Goal: Task Accomplishment & Management: Use online tool/utility

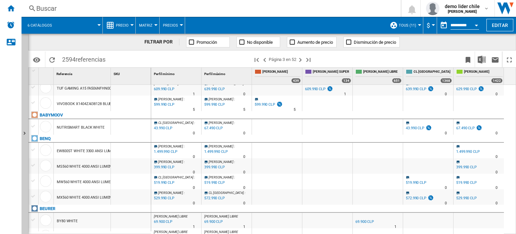
scroll to position [664, 0]
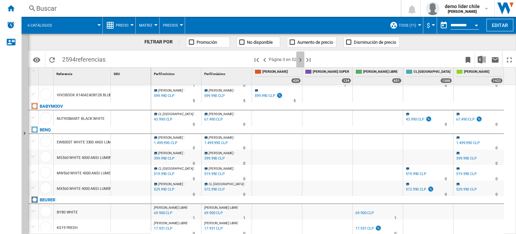
click at [302, 59] on ng-md-icon "Página siguiente" at bounding box center [300, 60] width 8 height 8
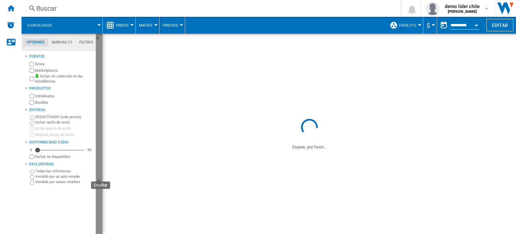
click at [102, 152] on button "Ocultar" at bounding box center [99, 181] width 7 height 295
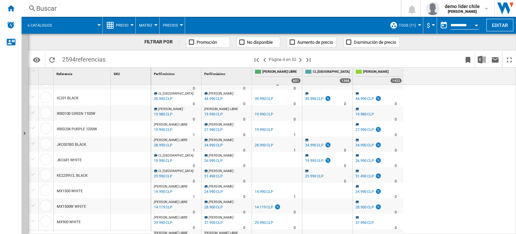
scroll to position [426, 0]
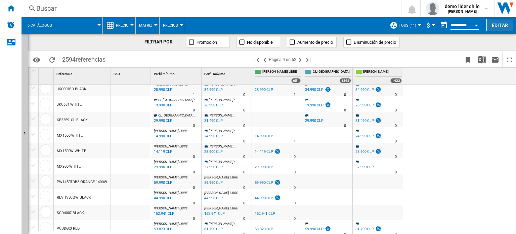
click at [504, 28] on button "Editar" at bounding box center [500, 25] width 27 height 12
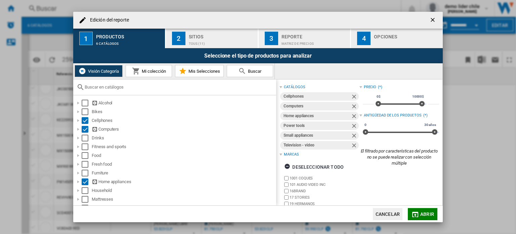
click at [353, 96] on ng-md-icon "Quitar" at bounding box center [355, 97] width 8 height 8
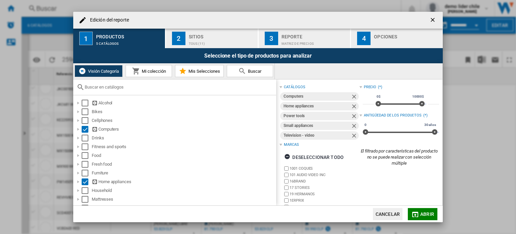
click at [353, 96] on ng-md-icon "Quitar" at bounding box center [355, 97] width 8 height 8
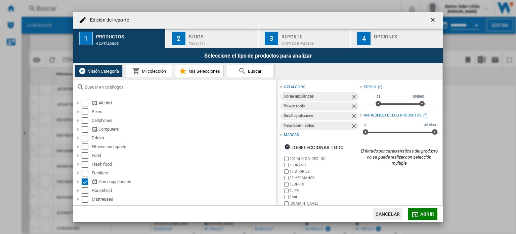
click at [353, 96] on ng-md-icon "Quitar" at bounding box center [355, 97] width 8 height 8
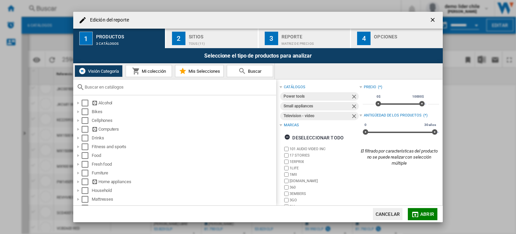
click at [353, 96] on ng-md-icon "Quitar" at bounding box center [355, 97] width 8 height 8
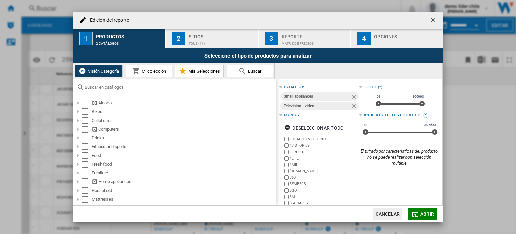
click at [353, 96] on ng-md-icon "Quitar" at bounding box center [355, 97] width 8 height 8
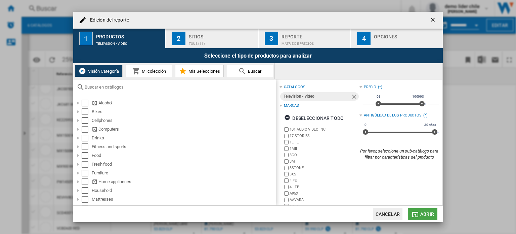
click at [423, 208] on button "Abrir" at bounding box center [423, 214] width 30 height 12
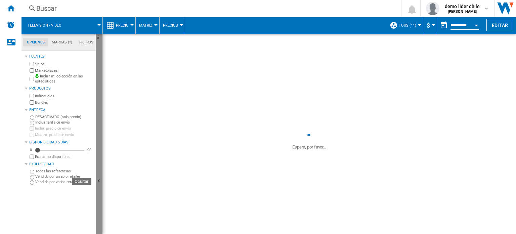
click at [99, 165] on button "Ocultar" at bounding box center [99, 181] width 7 height 295
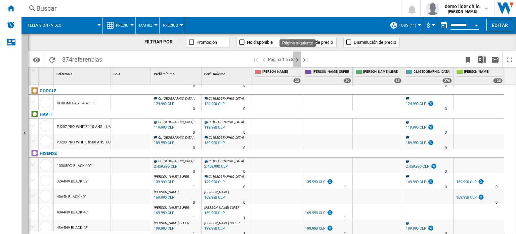
click at [297, 60] on ng-md-icon "Página siguiente" at bounding box center [297, 60] width 8 height 8
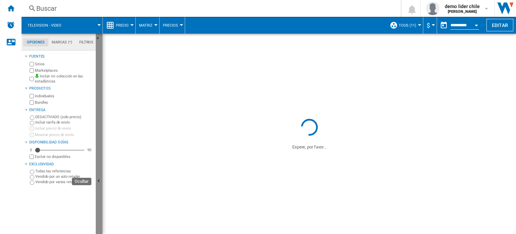
click at [99, 125] on button "Ocultar" at bounding box center [99, 181] width 7 height 295
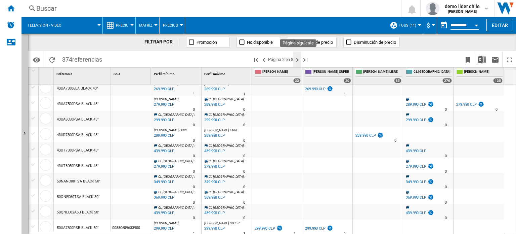
click at [297, 57] on ng-md-icon "Página siguiente" at bounding box center [297, 60] width 8 height 8
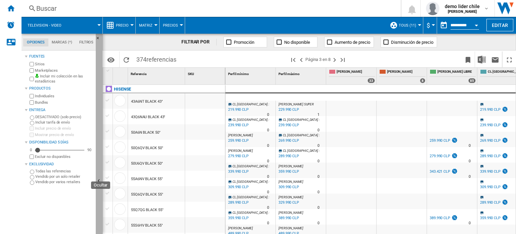
click at [101, 150] on button "Ocultar" at bounding box center [99, 181] width 7 height 295
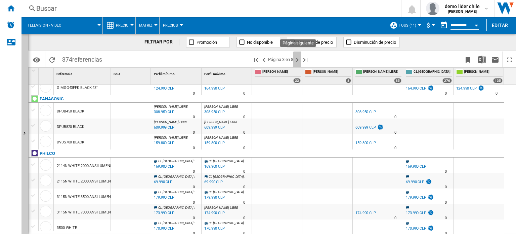
click at [299, 59] on ng-md-icon "Página siguiente" at bounding box center [297, 60] width 8 height 8
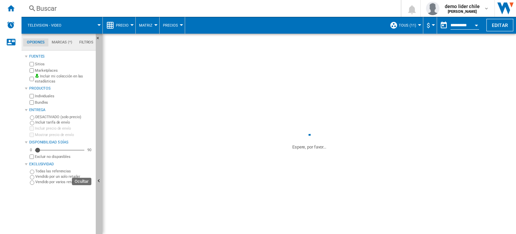
click at [98, 174] on button "Ocultar" at bounding box center [99, 181] width 7 height 295
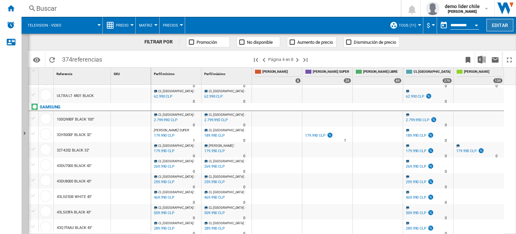
click at [499, 26] on button "Editar" at bounding box center [500, 25] width 27 height 12
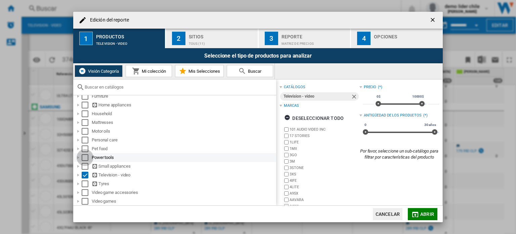
click at [85, 157] on div "Select" at bounding box center [85, 157] width 7 height 7
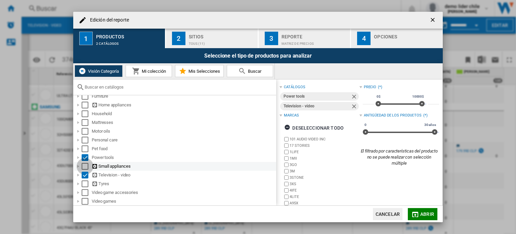
click at [83, 166] on div "Select" at bounding box center [85, 166] width 7 height 7
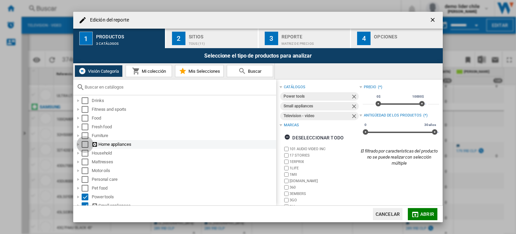
click at [84, 144] on div "Select" at bounding box center [85, 144] width 7 height 7
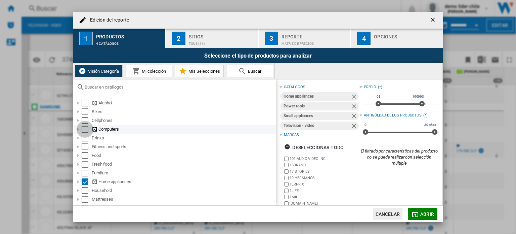
click at [87, 127] on div "Select" at bounding box center [85, 129] width 7 height 7
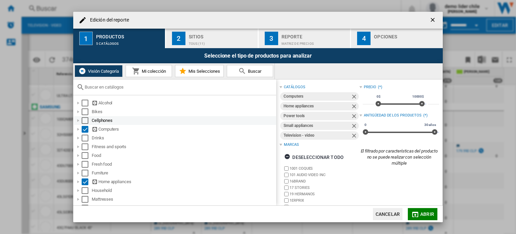
click at [86, 118] on div "Select" at bounding box center [85, 120] width 7 height 7
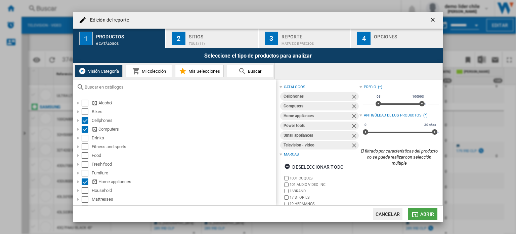
click at [428, 214] on span "Abrir" at bounding box center [427, 213] width 14 height 5
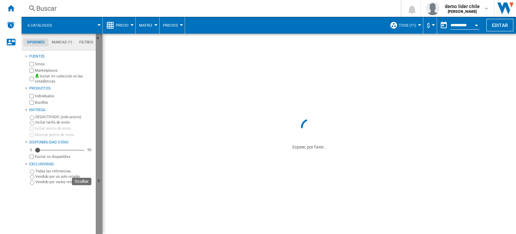
click at [98, 177] on ng-md-icon "Ocultar" at bounding box center [100, 181] width 8 height 8
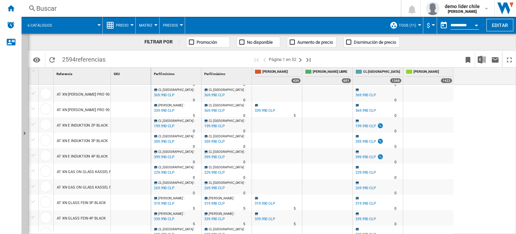
scroll to position [511, 0]
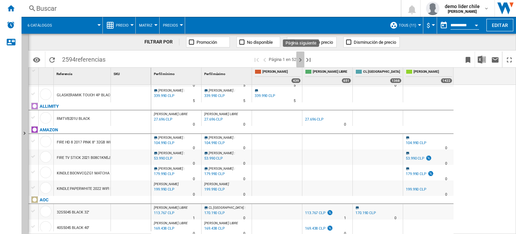
click at [299, 61] on ng-md-icon "Página siguiente" at bounding box center [300, 60] width 8 height 8
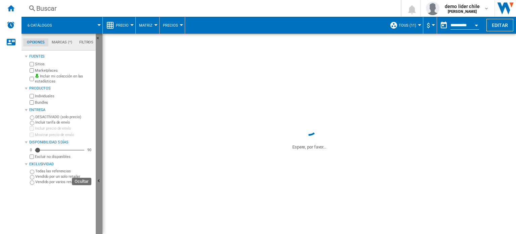
click at [99, 137] on button "Ocultar" at bounding box center [99, 181] width 7 height 295
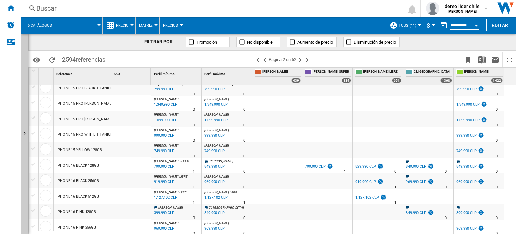
scroll to position [632, 0]
click at [301, 57] on ng-md-icon "Página siguiente" at bounding box center [300, 60] width 8 height 8
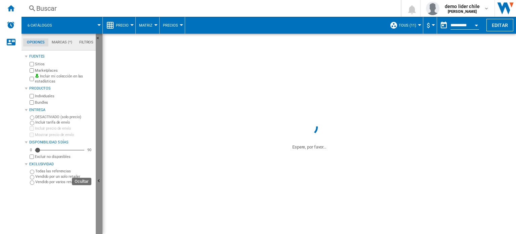
click at [99, 110] on button "Ocultar" at bounding box center [99, 181] width 7 height 295
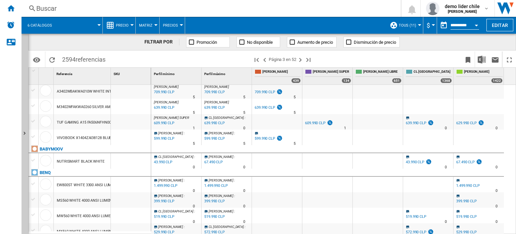
scroll to position [664, 0]
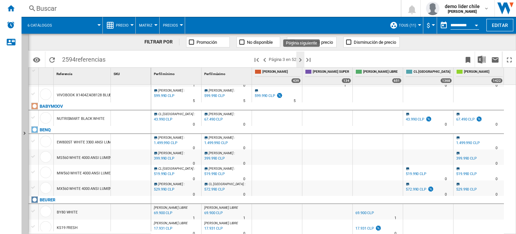
click at [302, 59] on ng-md-icon "Página siguiente" at bounding box center [300, 60] width 8 height 8
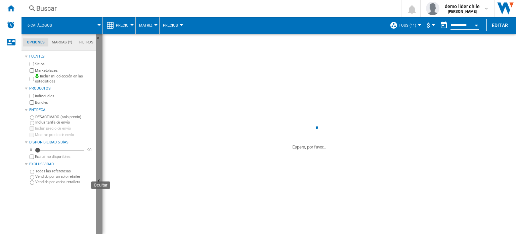
click at [100, 158] on button "Ocultar" at bounding box center [99, 181] width 7 height 295
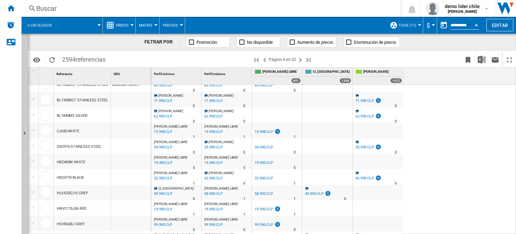
scroll to position [285, 0]
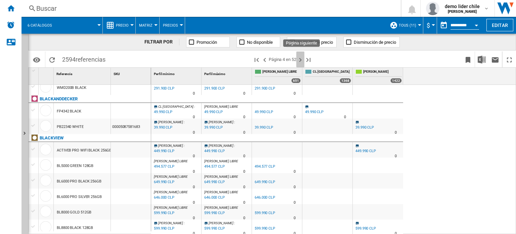
click at [301, 60] on ng-md-icon "Página siguiente" at bounding box center [300, 60] width 8 height 8
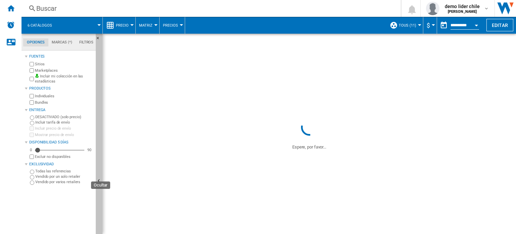
click at [98, 129] on button "Ocultar" at bounding box center [99, 181] width 7 height 295
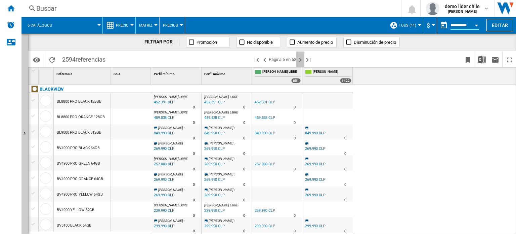
click at [301, 59] on ng-md-icon "Página siguiente" at bounding box center [300, 60] width 8 height 8
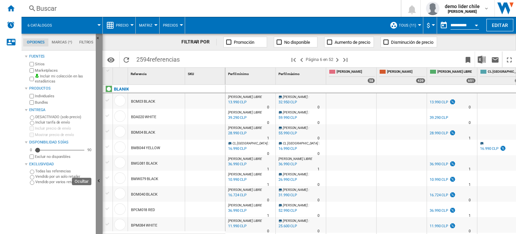
click at [99, 142] on button "Ocultar" at bounding box center [99, 181] width 7 height 295
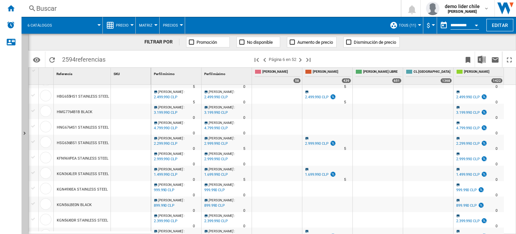
scroll to position [656, 0]
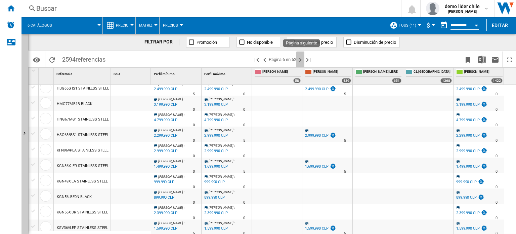
click at [302, 58] on ng-md-icon "Página siguiente" at bounding box center [300, 60] width 8 height 8
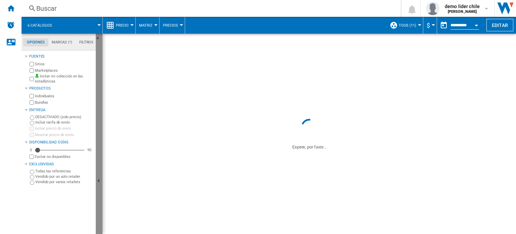
click at [97, 148] on button "Ocultar" at bounding box center [99, 181] width 7 height 295
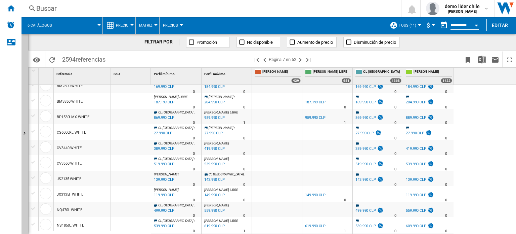
scroll to position [645, 0]
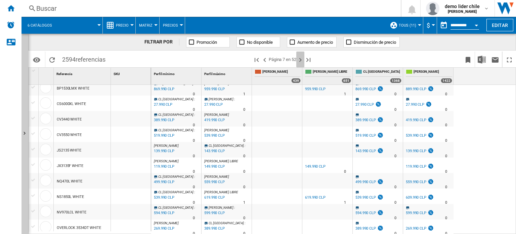
click at [298, 59] on ng-md-icon "Página siguiente" at bounding box center [300, 60] width 8 height 8
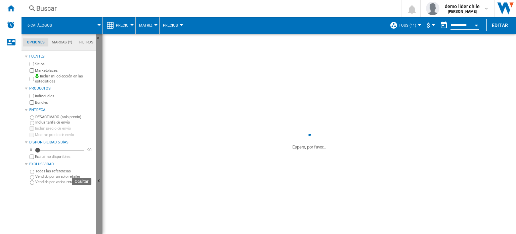
click at [98, 174] on button "Ocultar" at bounding box center [99, 181] width 7 height 295
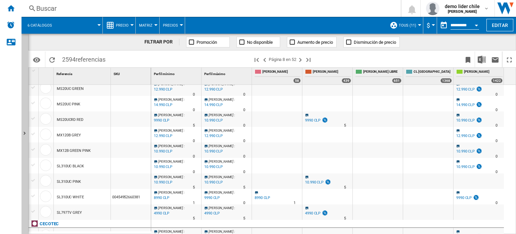
scroll to position [628, 0]
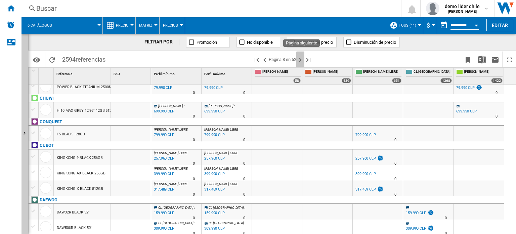
click at [301, 60] on ng-md-icon "Página siguiente" at bounding box center [300, 60] width 8 height 8
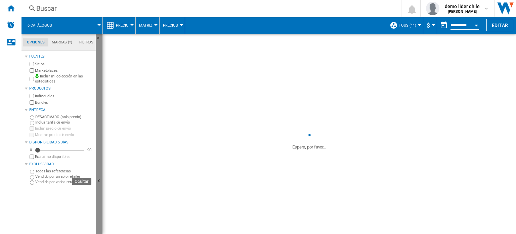
click at [97, 132] on button "Ocultar" at bounding box center [99, 181] width 7 height 295
